Goal: Ask a question

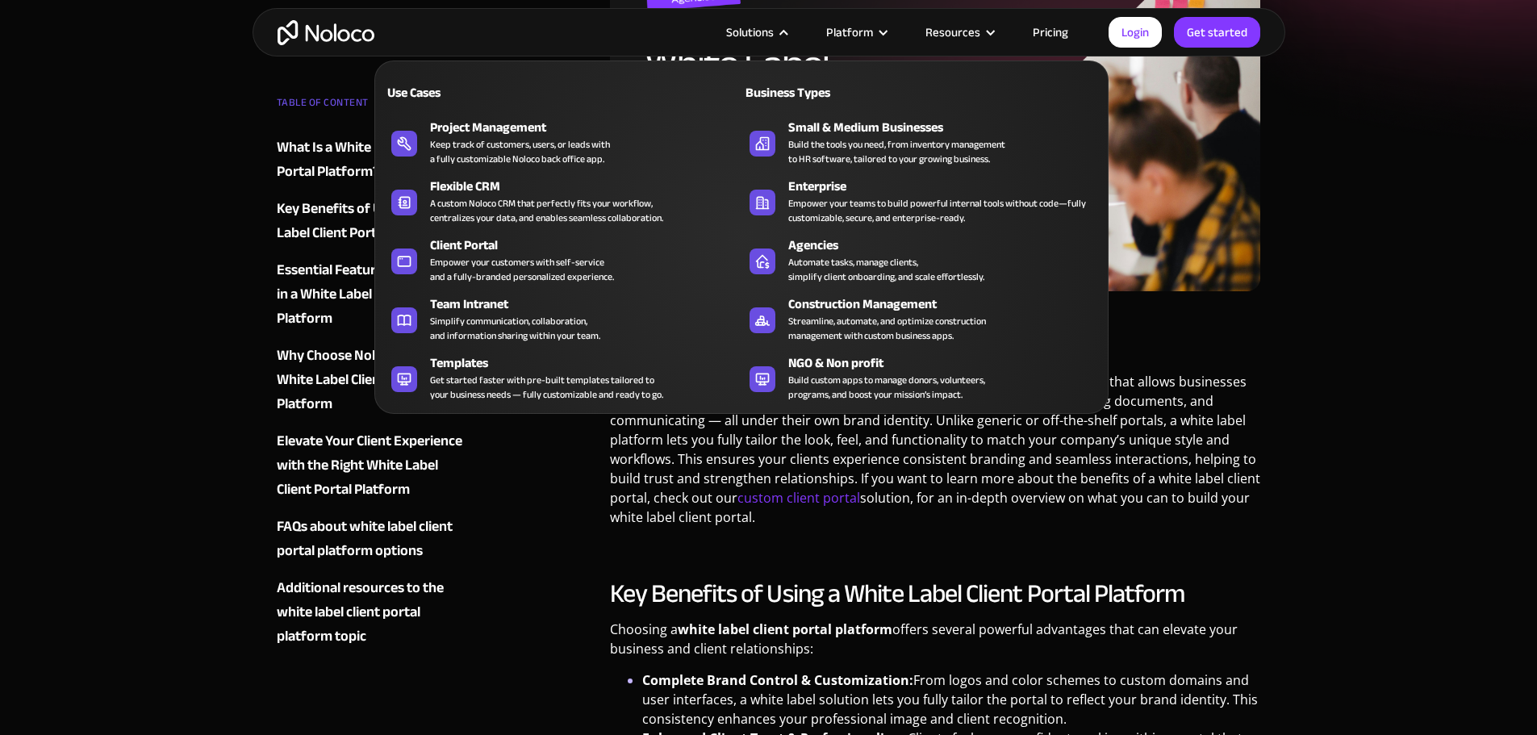
scroll to position [484, 0]
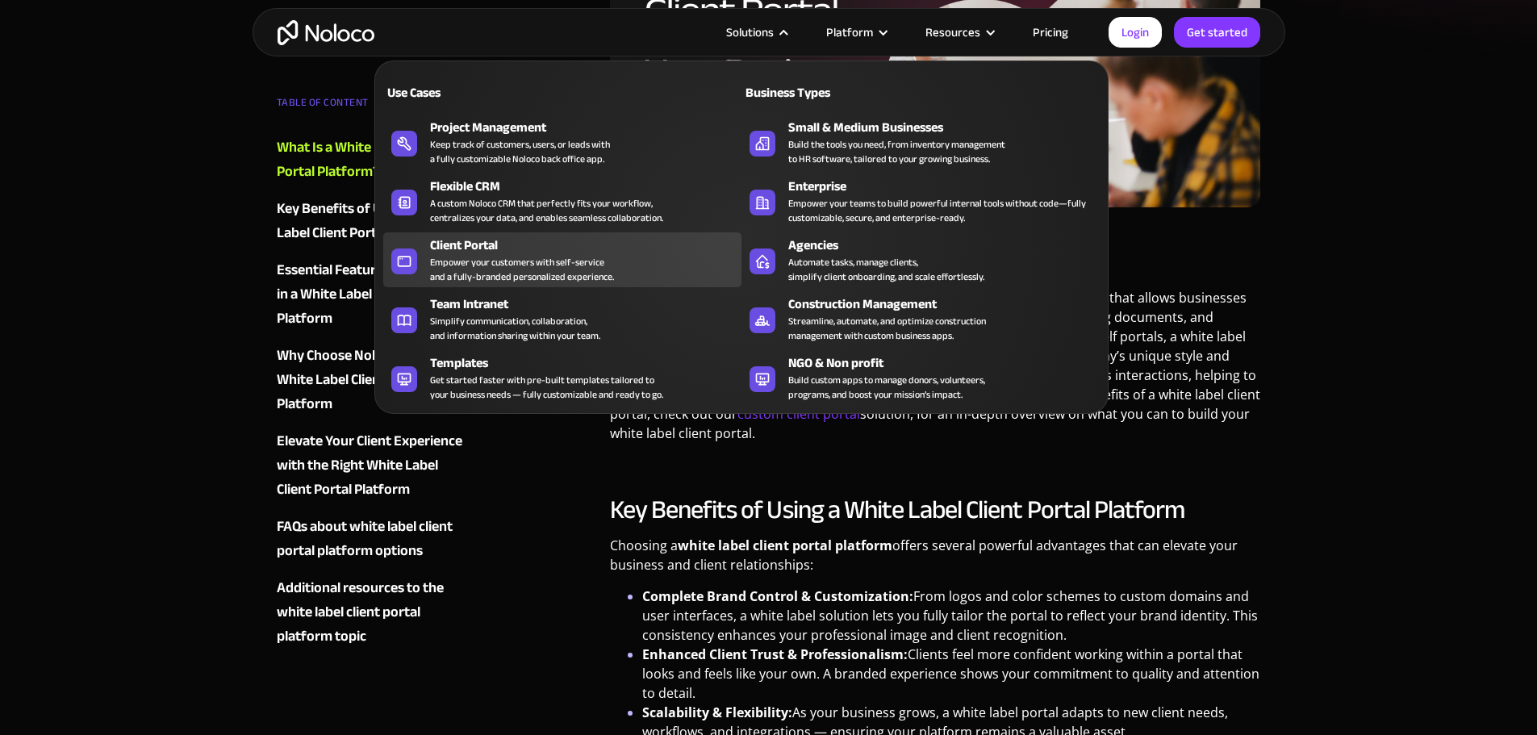
click at [501, 274] on div "Empower your customers with self-service and a fully-branded personalized exper…" at bounding box center [522, 269] width 184 height 29
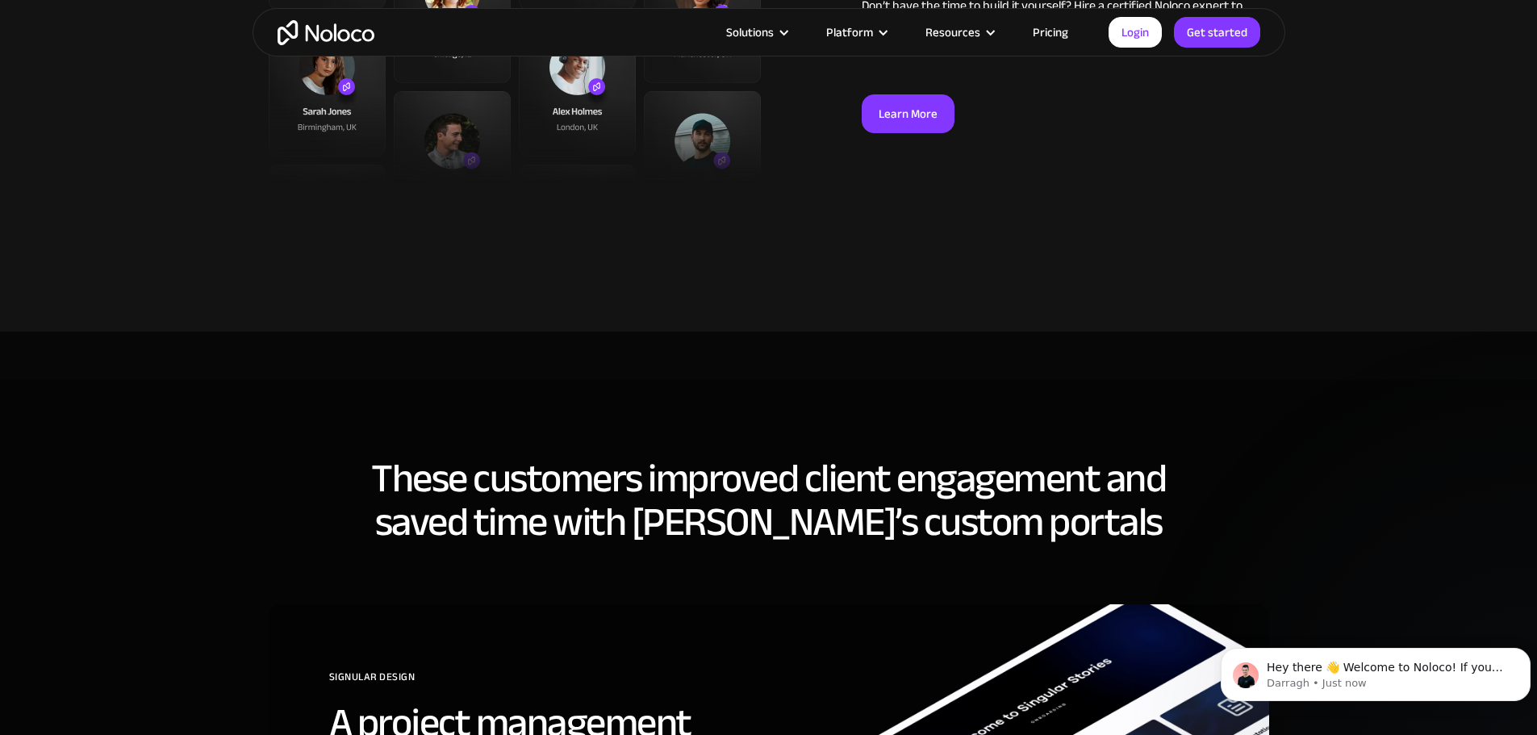
scroll to position [4437, 0]
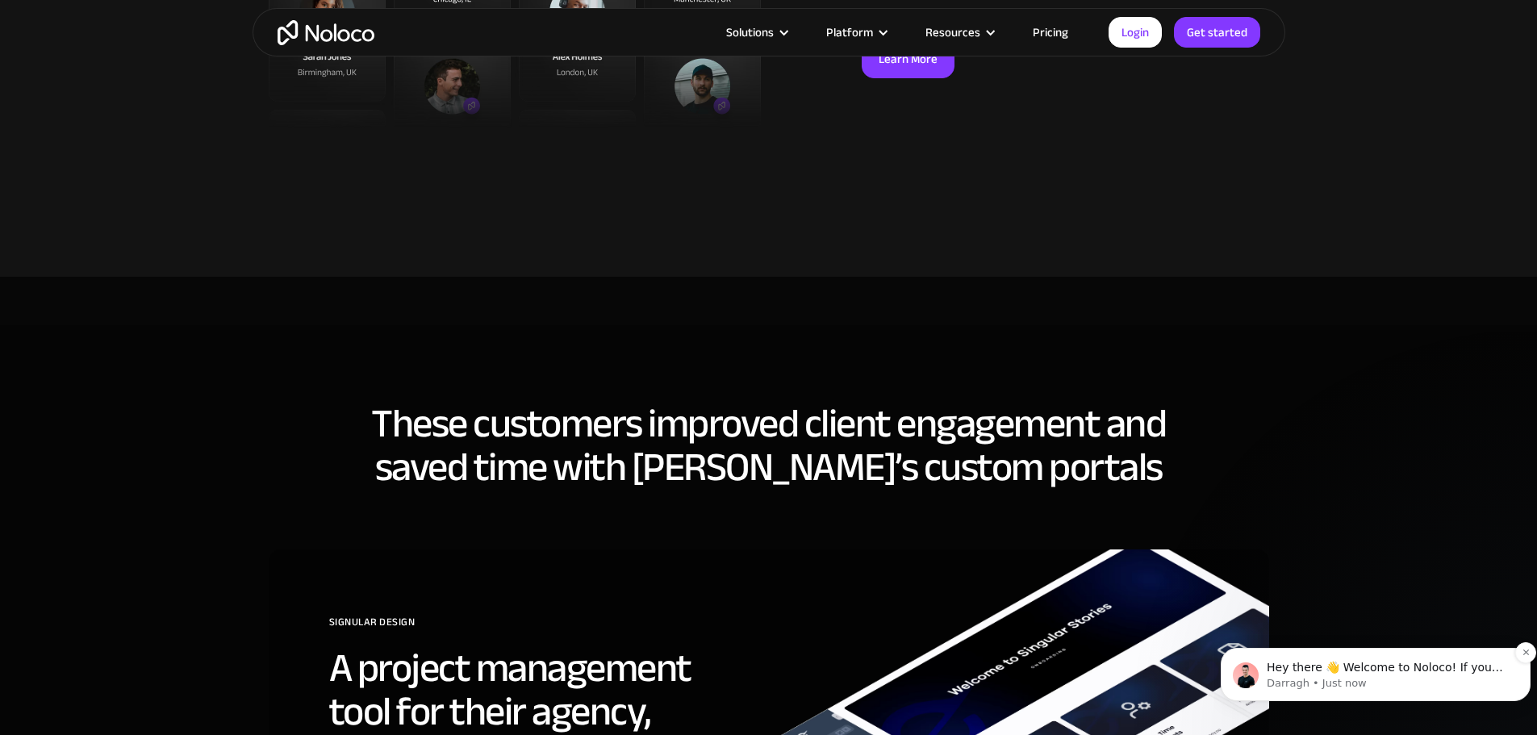
click at [1411, 670] on p "Hey there 👋 Welcome to Noloco! If you have any questions, just reply to this me…" at bounding box center [1388, 668] width 244 height 16
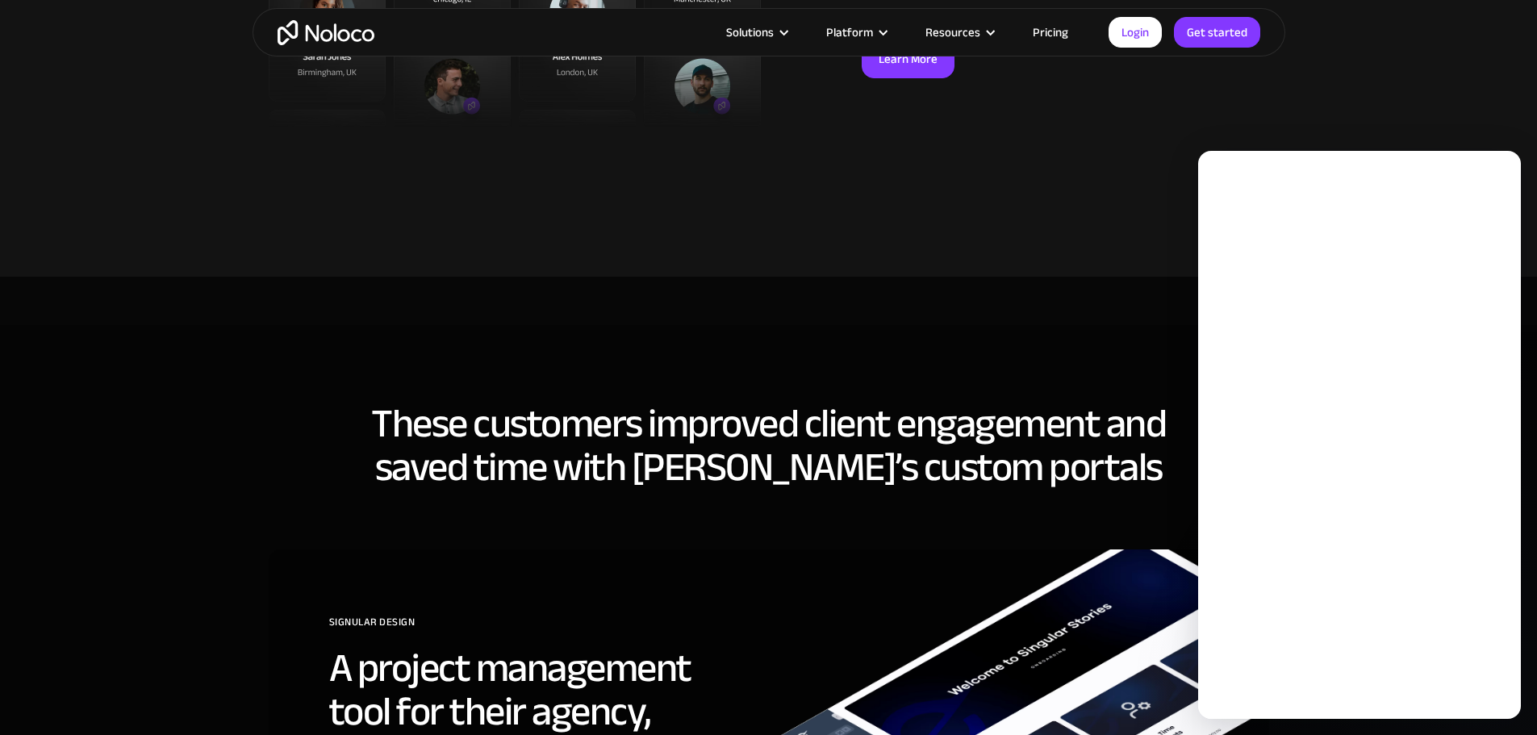
scroll to position [0, 0]
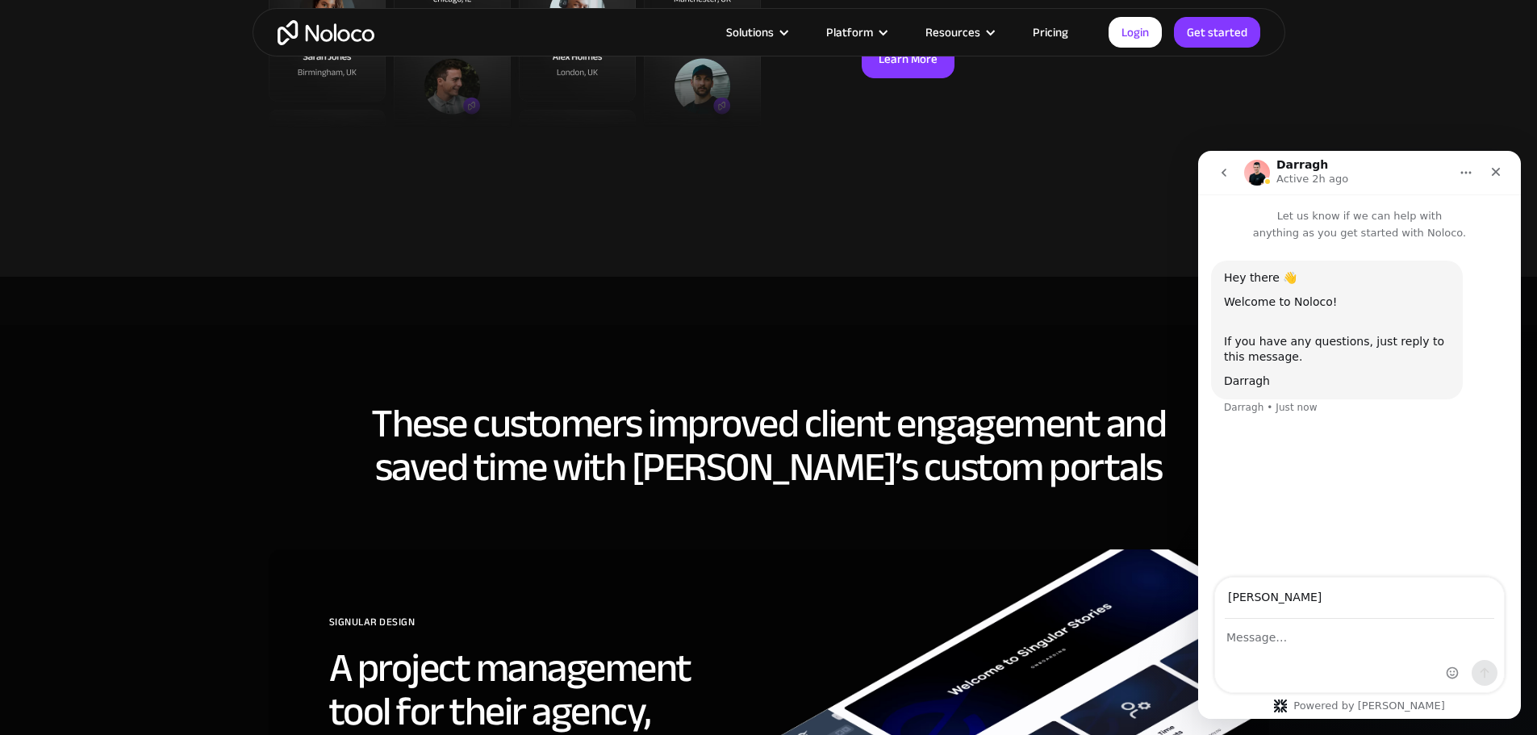
type input "[PERSON_NAME][EMAIL_ADDRESS][DOMAIN_NAME]"
click at [1299, 639] on textarea "Message…" at bounding box center [1359, 633] width 289 height 27
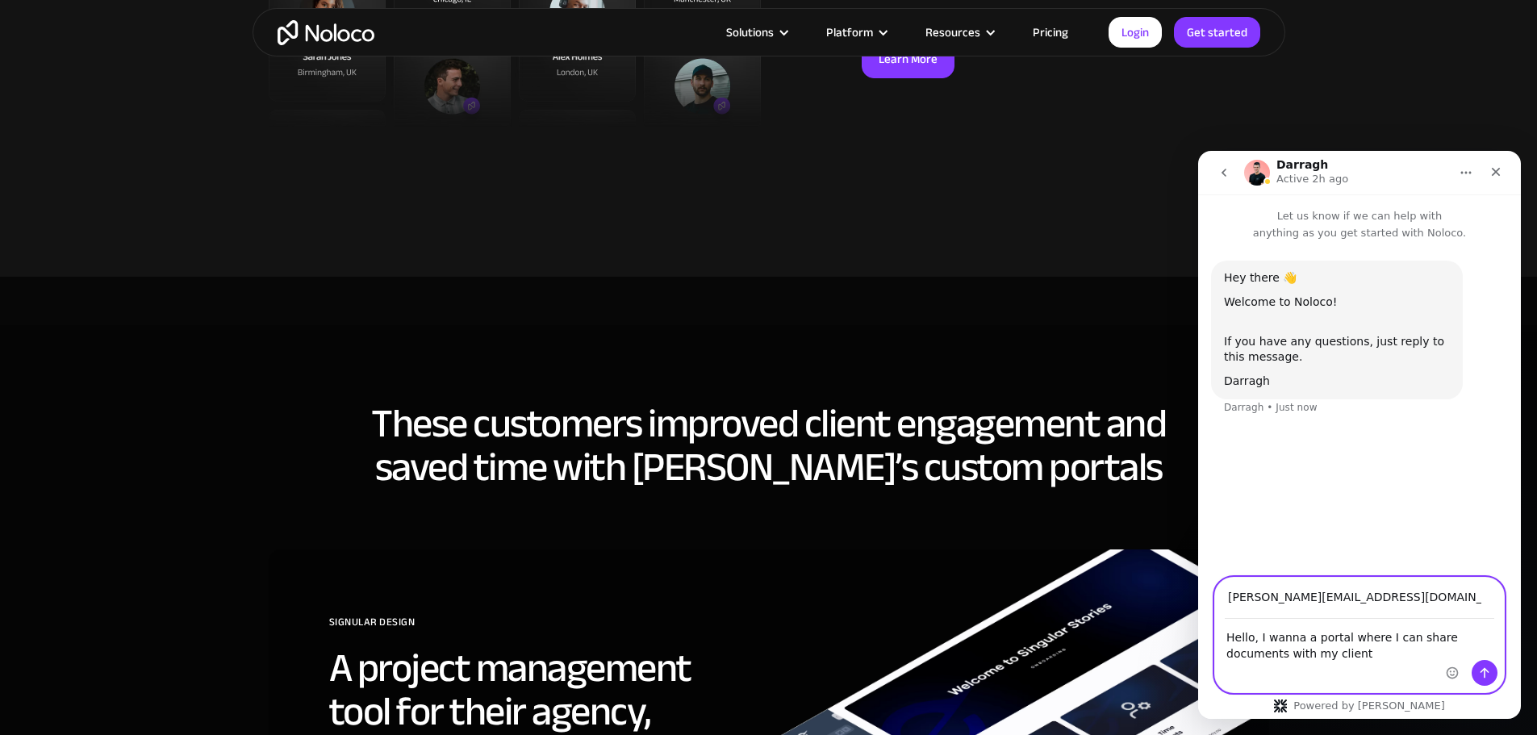
type textarea "Hello, I wanna a portal where I can share documents with my clients"
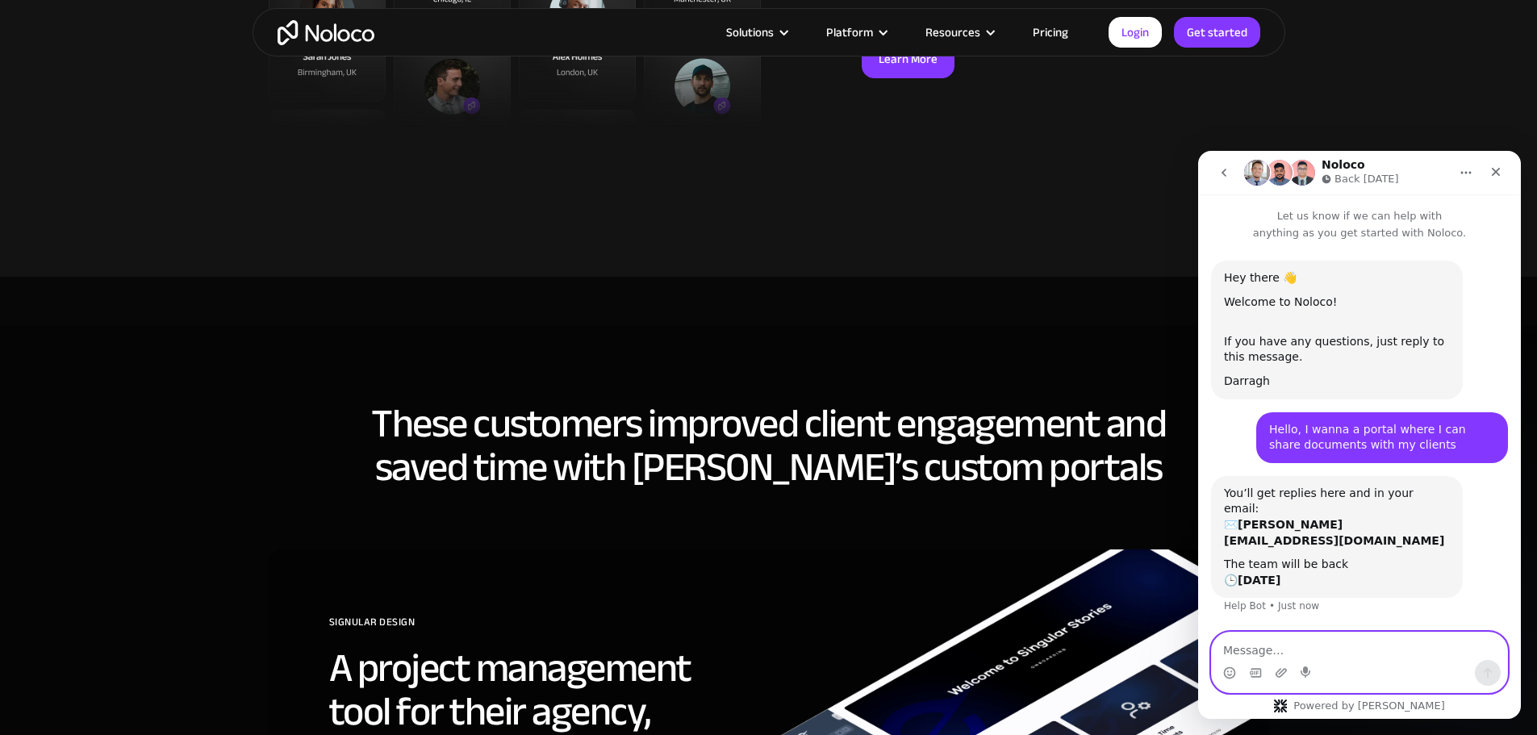
scroll to position [13, 0]
